Goal: Task Accomplishment & Management: Manage account settings

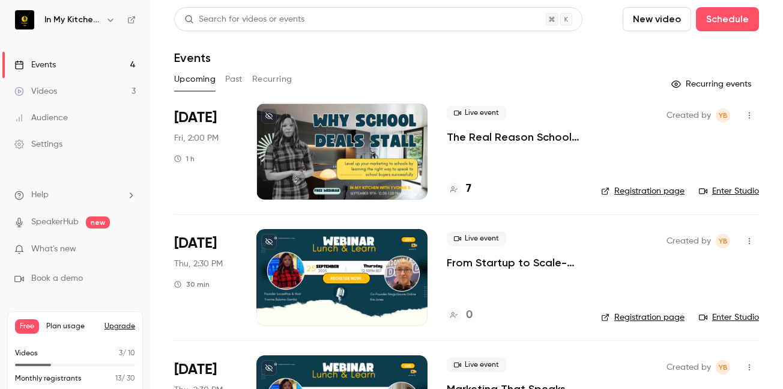
click at [609, 195] on link "Registration page" at bounding box center [642, 191] width 83 height 12
click at [716, 193] on link "Enter Studio" at bounding box center [729, 191] width 60 height 12
click at [459, 192] on div at bounding box center [454, 189] width 14 height 14
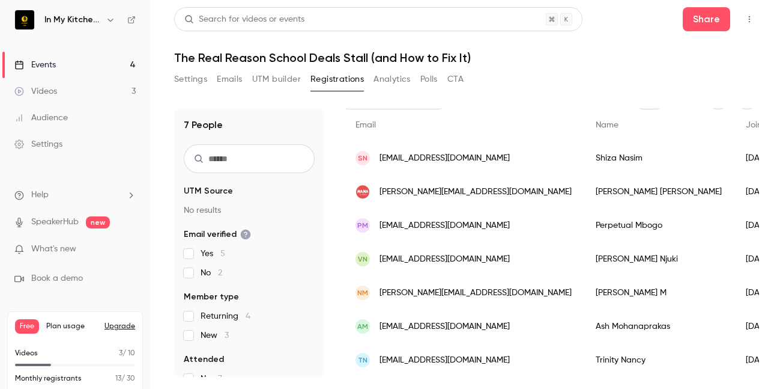
scroll to position [91, 0]
click at [701, 20] on button "Share" at bounding box center [706, 19] width 47 height 24
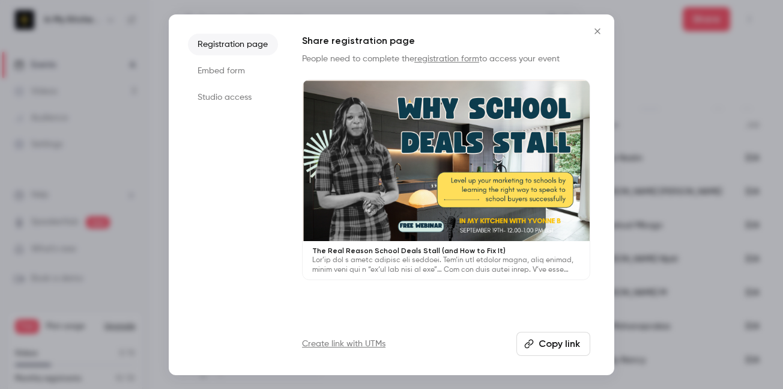
click at [552, 346] on button "Copy link" at bounding box center [553, 343] width 74 height 24
click at [599, 29] on icon "Close" at bounding box center [596, 30] width 5 height 5
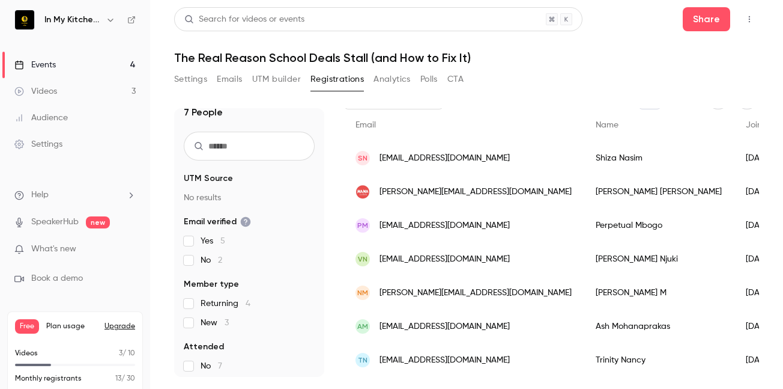
scroll to position [12, 0]
click at [75, 64] on link "Events 4" at bounding box center [75, 65] width 150 height 26
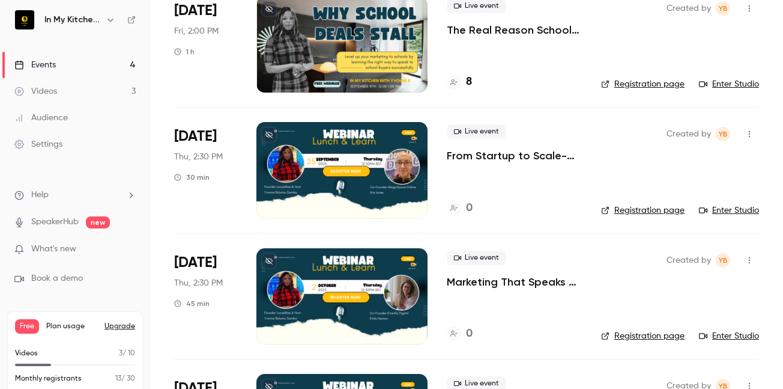
scroll to position [107, 0]
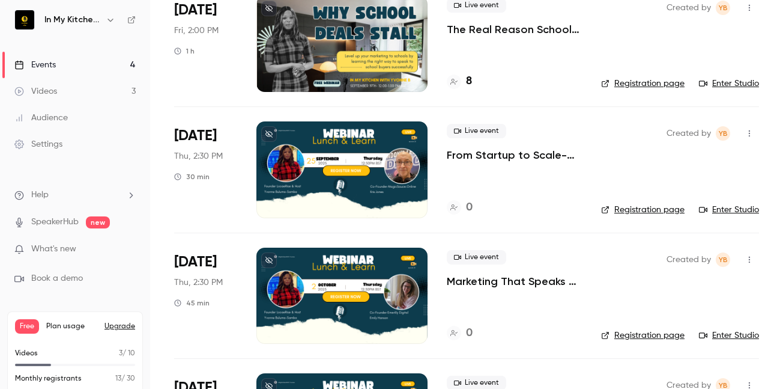
click at [409, 273] on div at bounding box center [341, 295] width 171 height 96
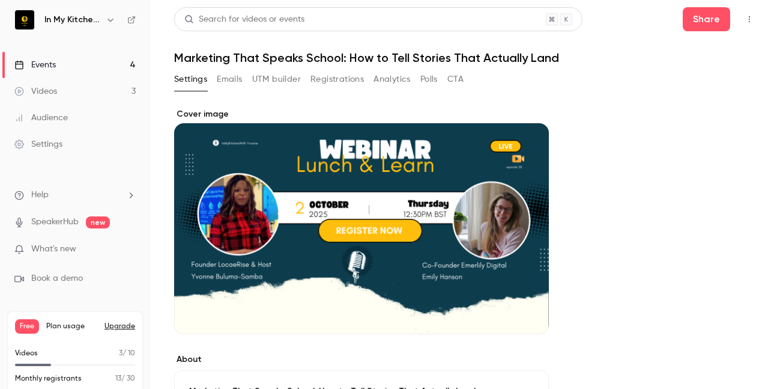
click at [528, 313] on icon "Cover image" at bounding box center [527, 312] width 13 height 10
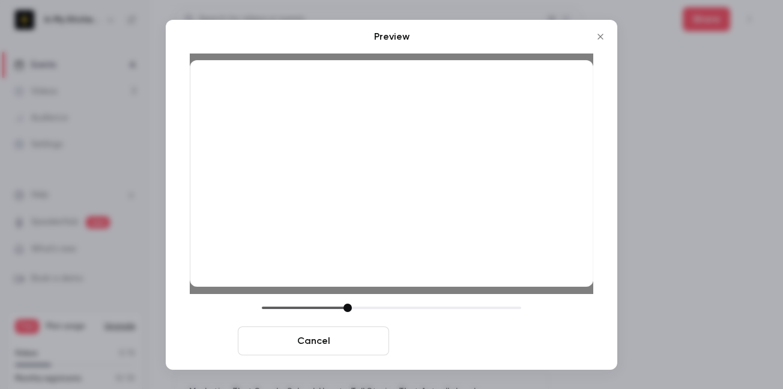
click at [468, 347] on button "Save cover" at bounding box center [469, 340] width 151 height 29
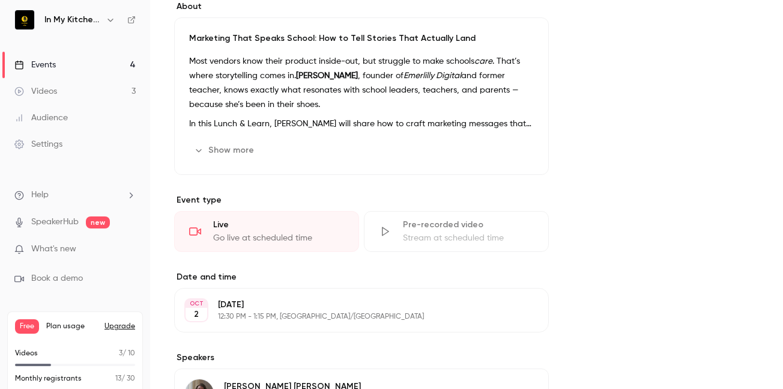
scroll to position [337, 0]
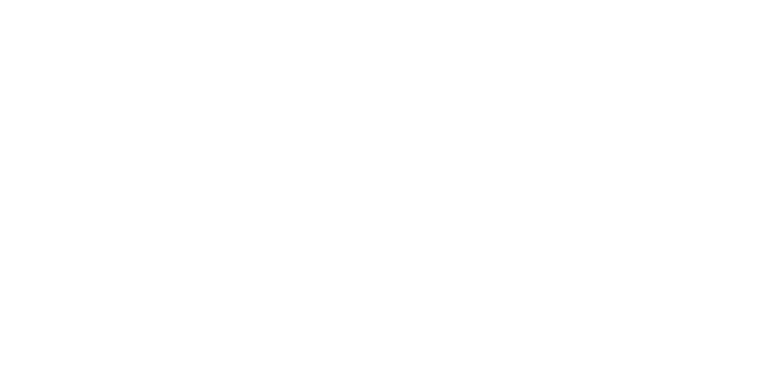
click at [782, 0] on html at bounding box center [391, 0] width 783 height 0
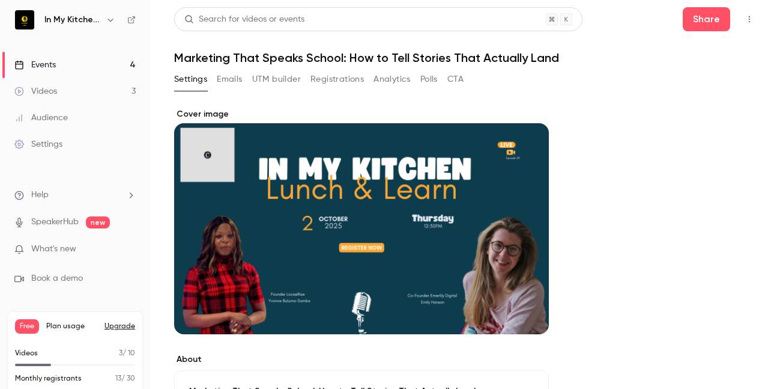
click at [57, 65] on link "Events 4" at bounding box center [75, 65] width 150 height 26
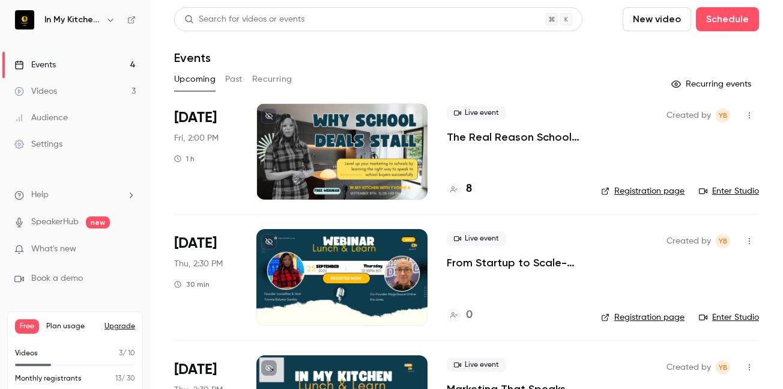
click at [618, 318] on link "Registration page" at bounding box center [642, 317] width 83 height 12
click at [486, 259] on p "From Startup to Scale-Up: Lessons in Growth & Investment for School Vendors" at bounding box center [514, 262] width 135 height 14
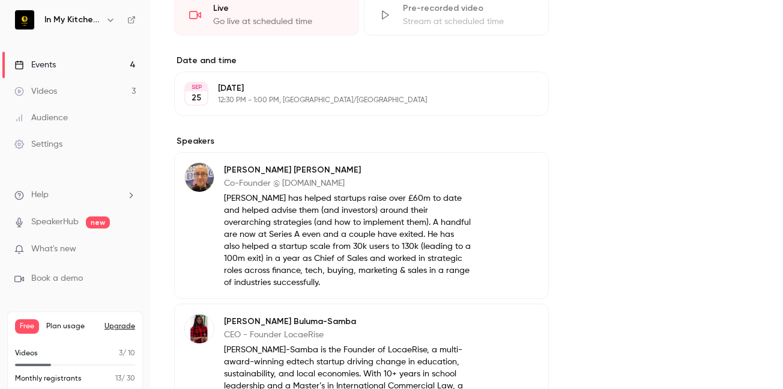
scroll to position [570, 0]
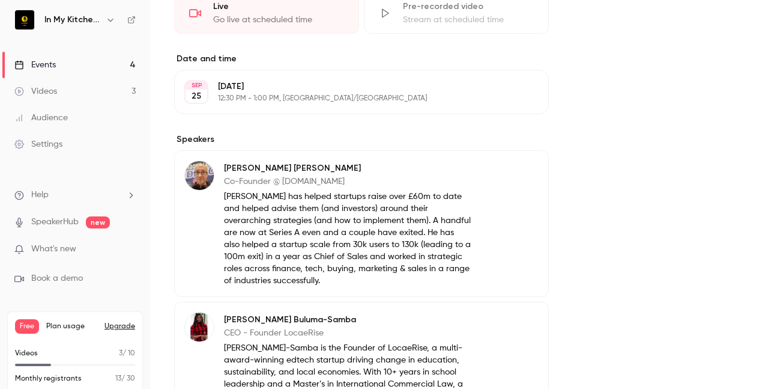
click at [523, 174] on button "Edit" at bounding box center [517, 169] width 44 height 19
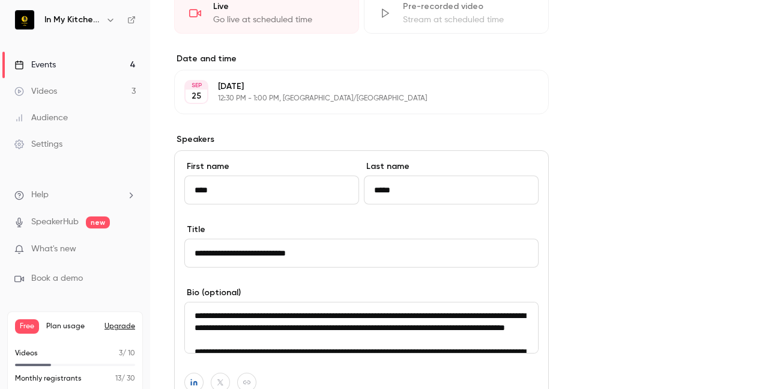
drag, startPoint x: 194, startPoint y: 316, endPoint x: 436, endPoint y: 351, distance: 244.5
click at [436, 351] on textarea "**********" at bounding box center [361, 327] width 354 height 52
type textarea "**********"
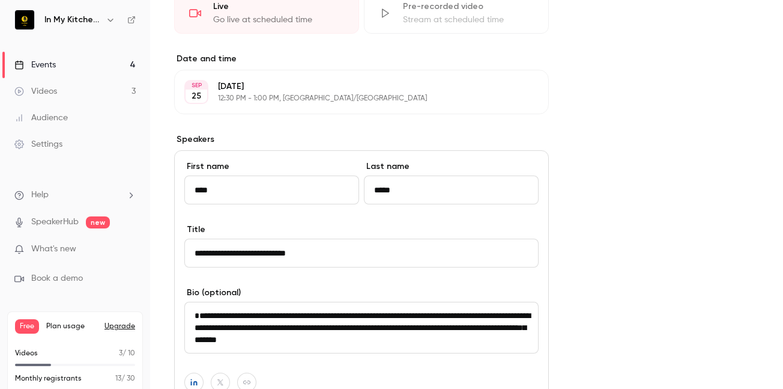
scroll to position [12, 0]
drag, startPoint x: 192, startPoint y: 312, endPoint x: 431, endPoint y: 351, distance: 242.7
click at [431, 351] on textarea "**********" at bounding box center [361, 327] width 354 height 52
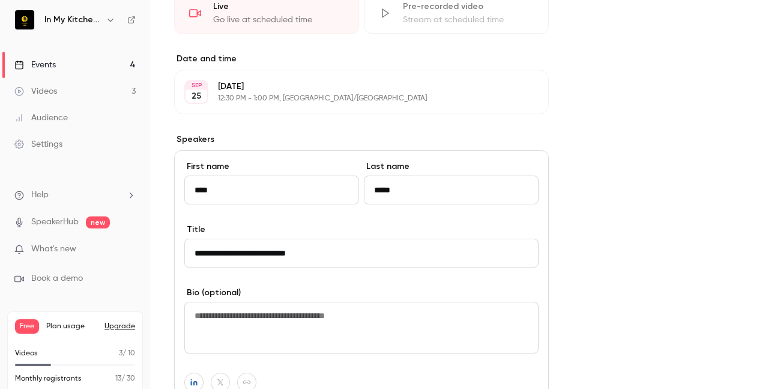
scroll to position [0, 0]
paste textarea "**********"
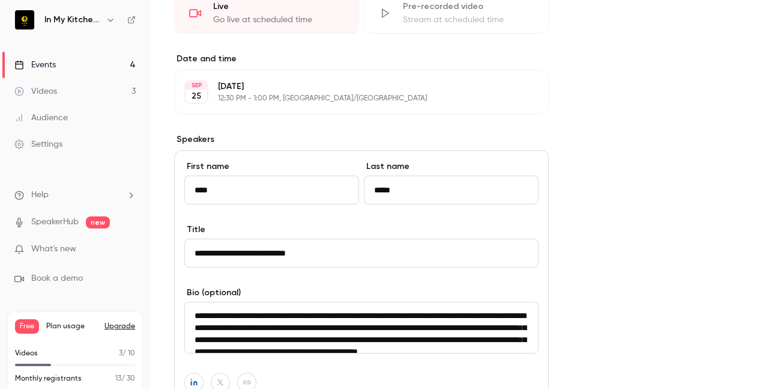
click at [267, 346] on textarea "**********" at bounding box center [361, 327] width 354 height 52
click at [259, 342] on textarea "**********" at bounding box center [361, 327] width 354 height 52
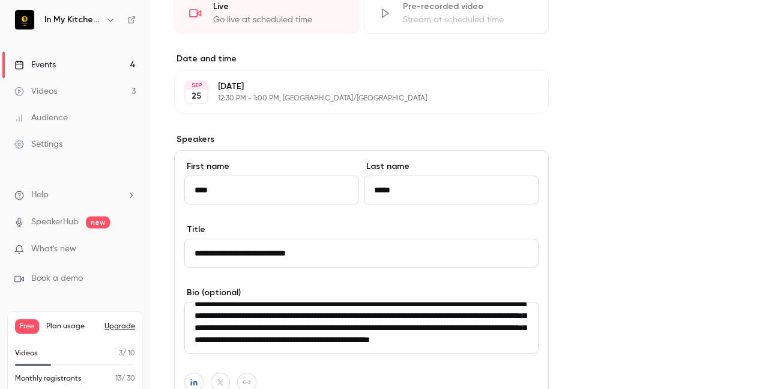
scroll to position [24, 0]
type textarea "**********"
click at [705, 234] on div "About From Startup to Scale-Up: Lessons in Growth & Investment for School Vendo…" at bounding box center [466, 160] width 585 height 1245
click at [573, 172] on div "About From Startup to Scale-Up: Lessons in Growth & Investment for School Vendo…" at bounding box center [466, 160] width 585 height 1245
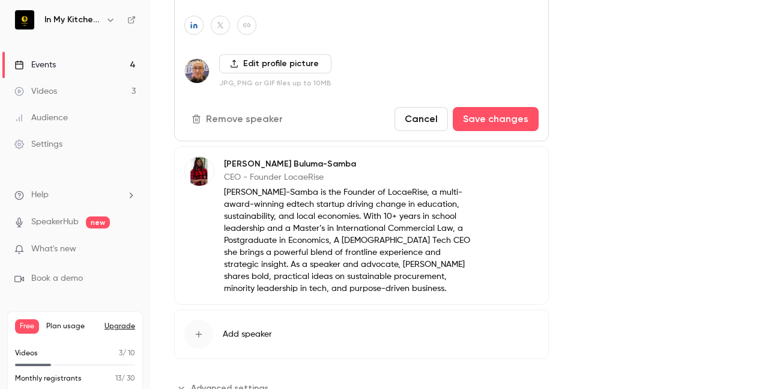
scroll to position [931, 0]
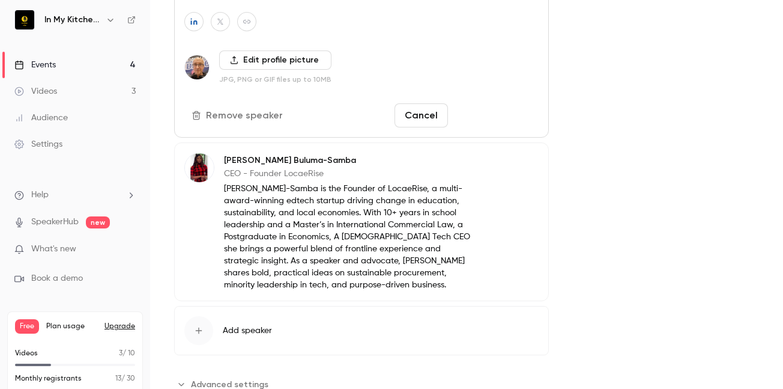
click at [509, 113] on button "Save changes" at bounding box center [496, 115] width 86 height 24
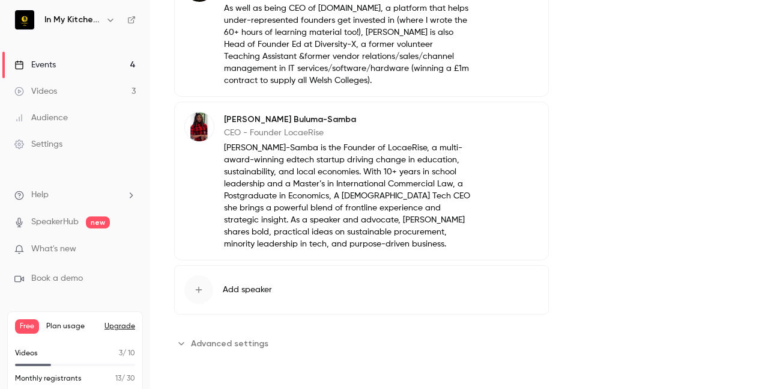
scroll to position [718, 0]
